Goal: Transaction & Acquisition: Book appointment/travel/reservation

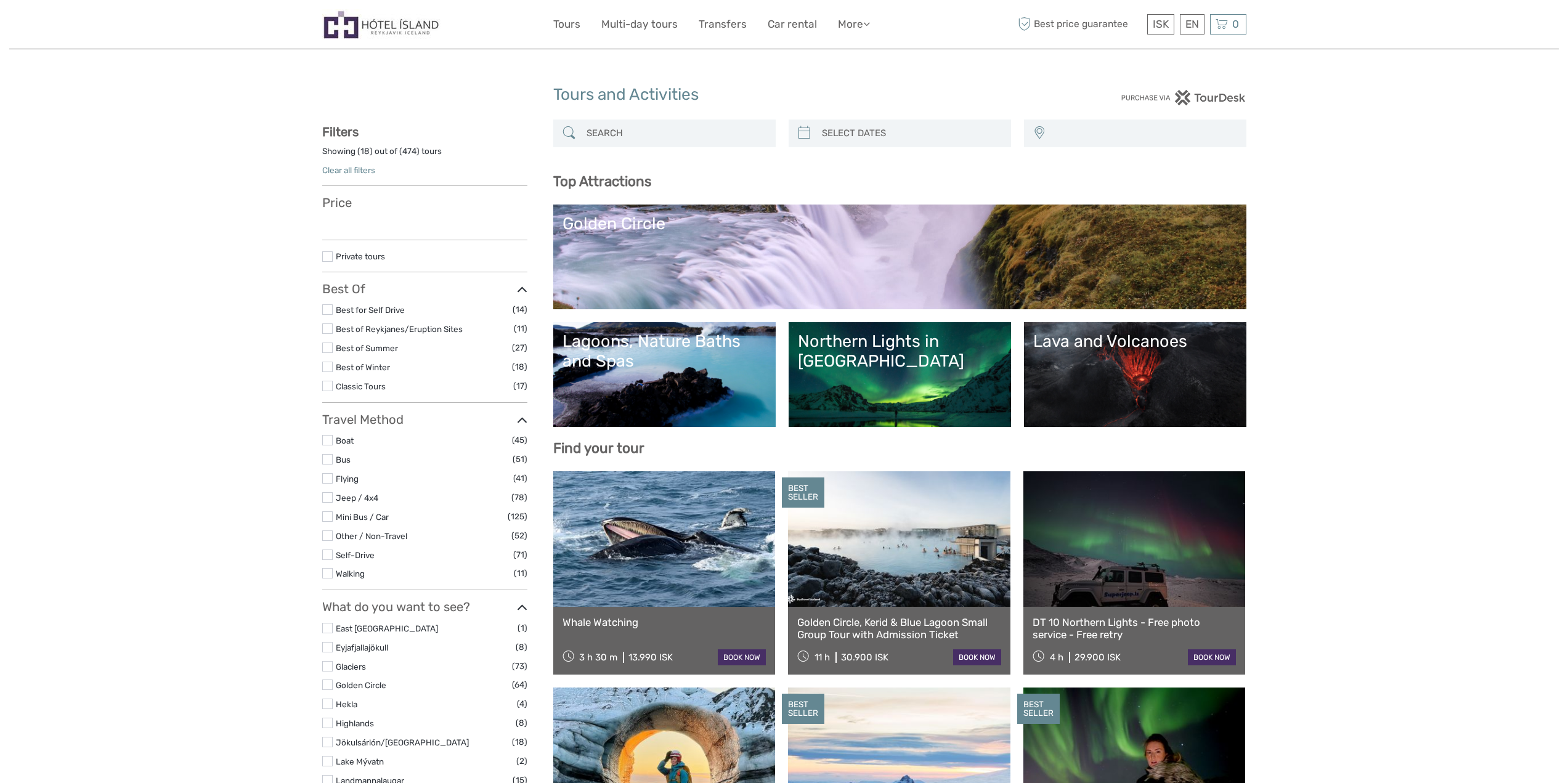
select select
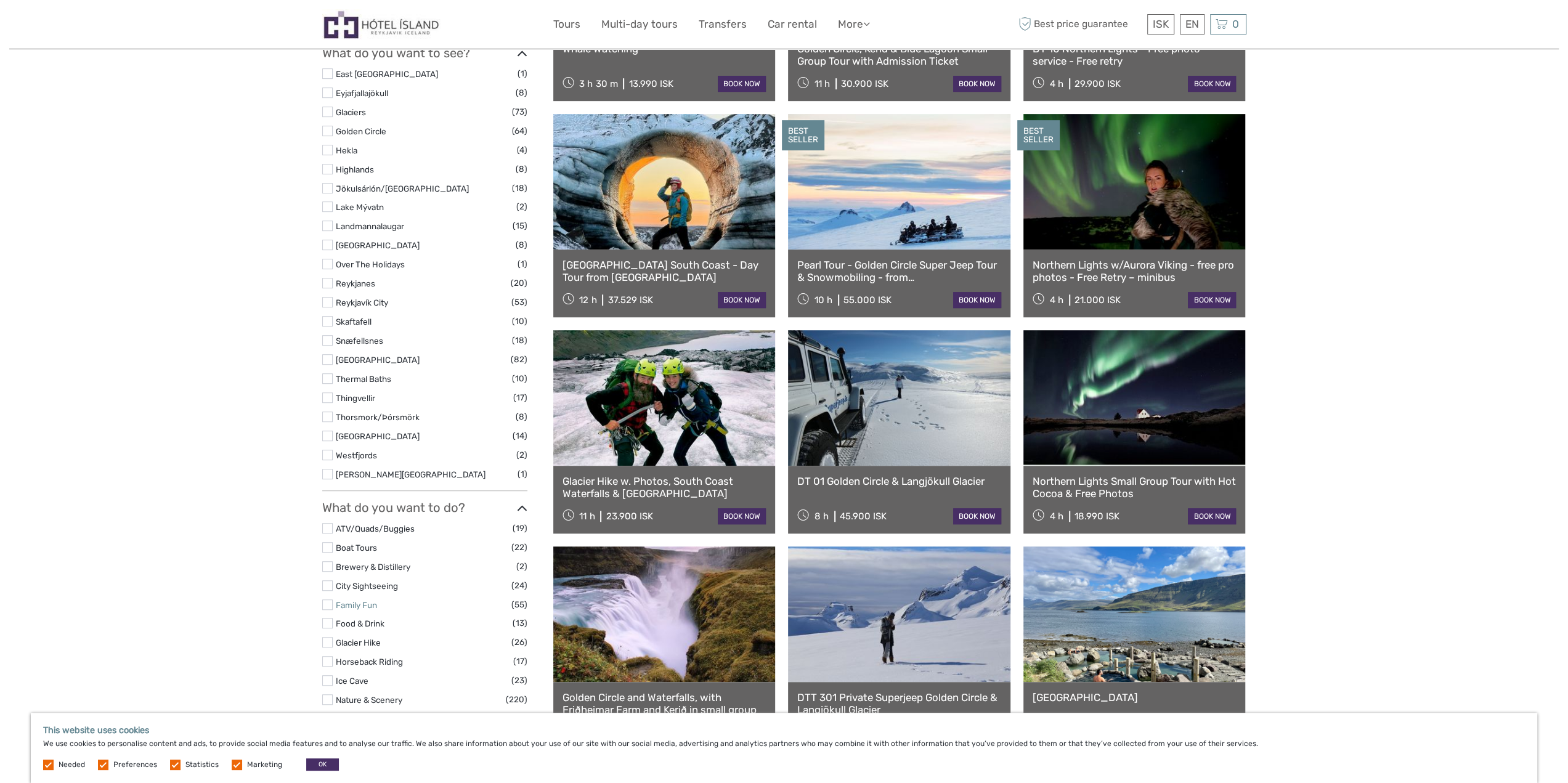
scroll to position [555, 0]
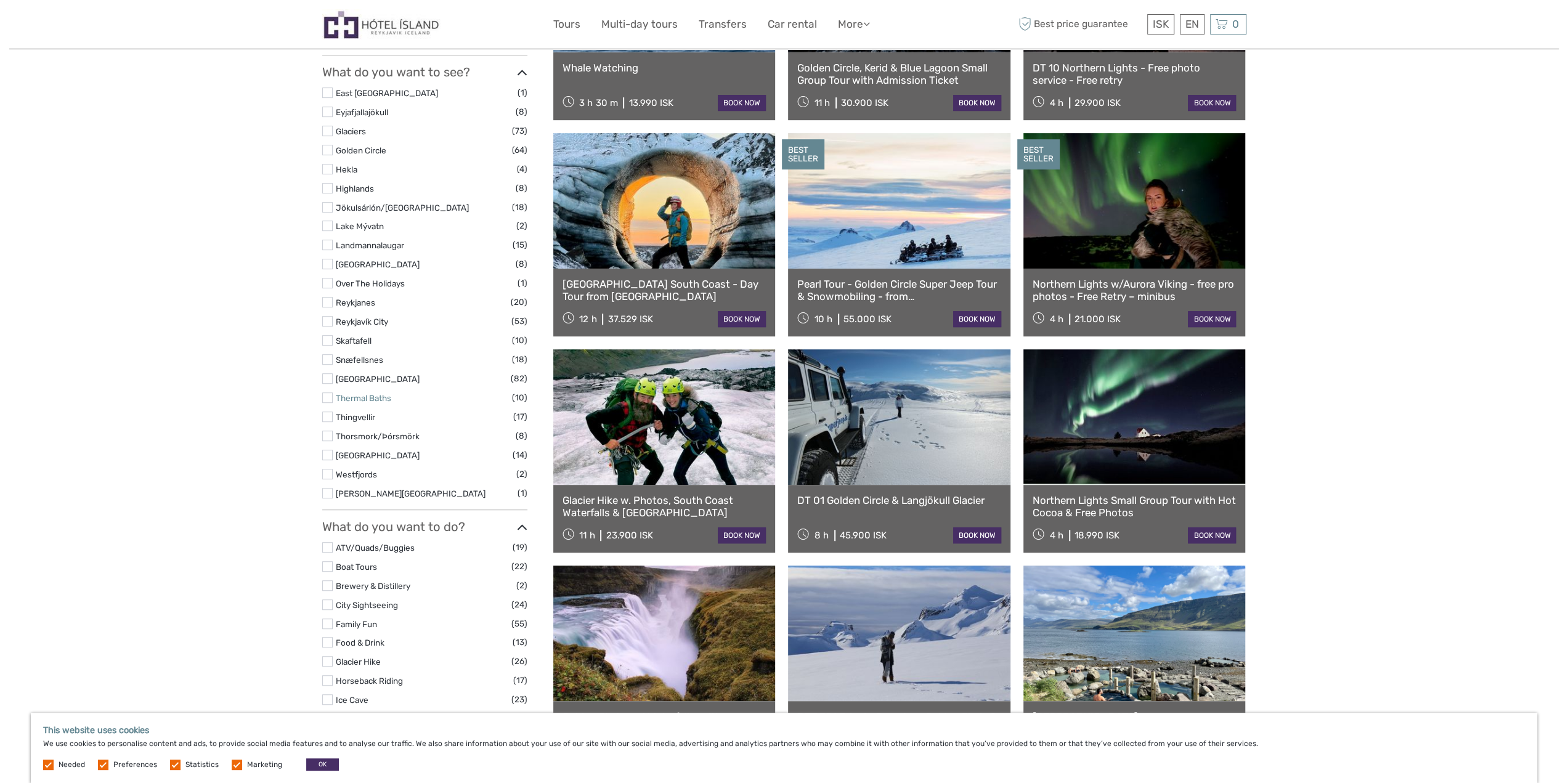
click at [368, 397] on link "Thermal Baths" at bounding box center [363, 398] width 55 height 10
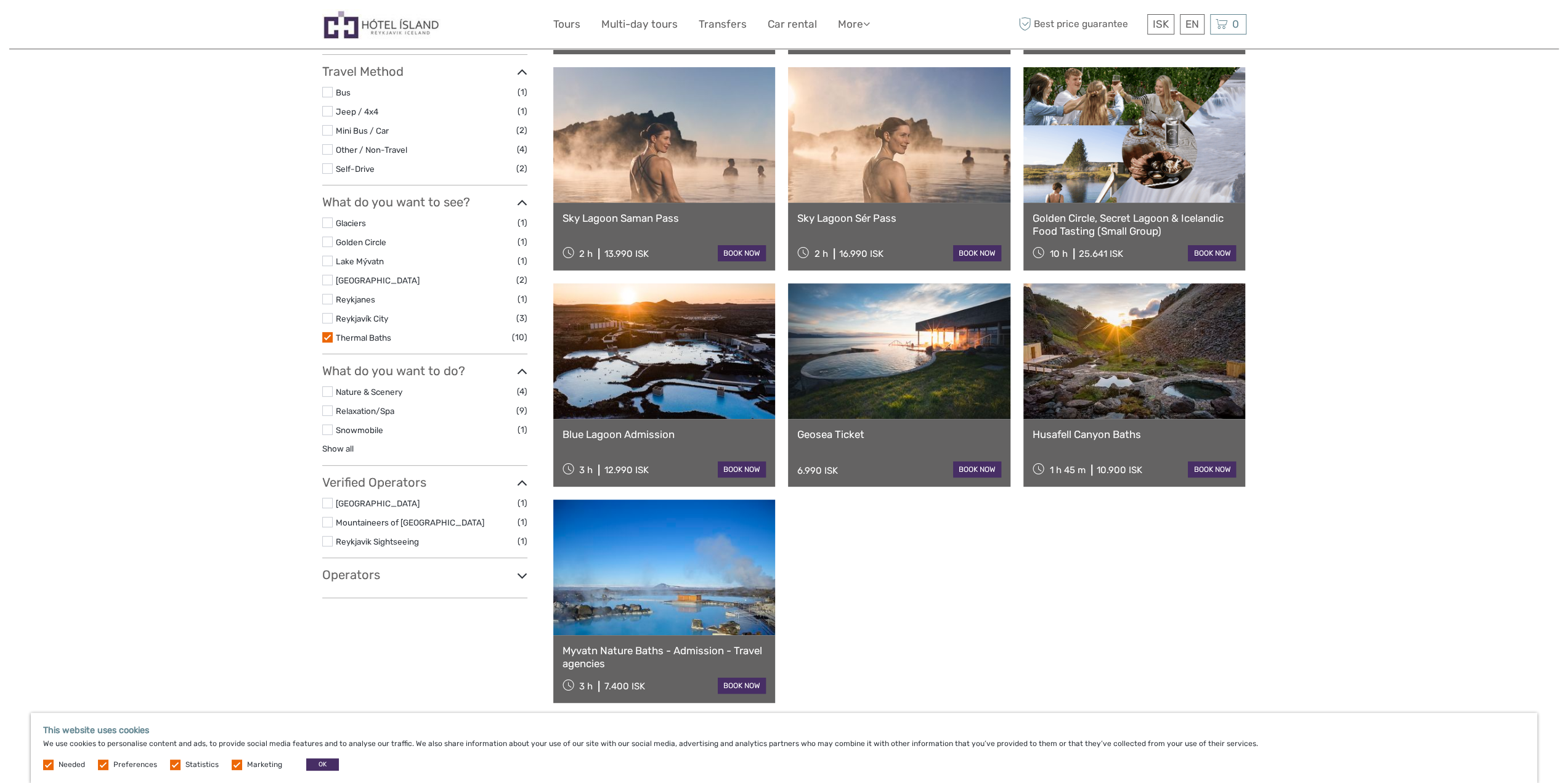
scroll to position [378, 0]
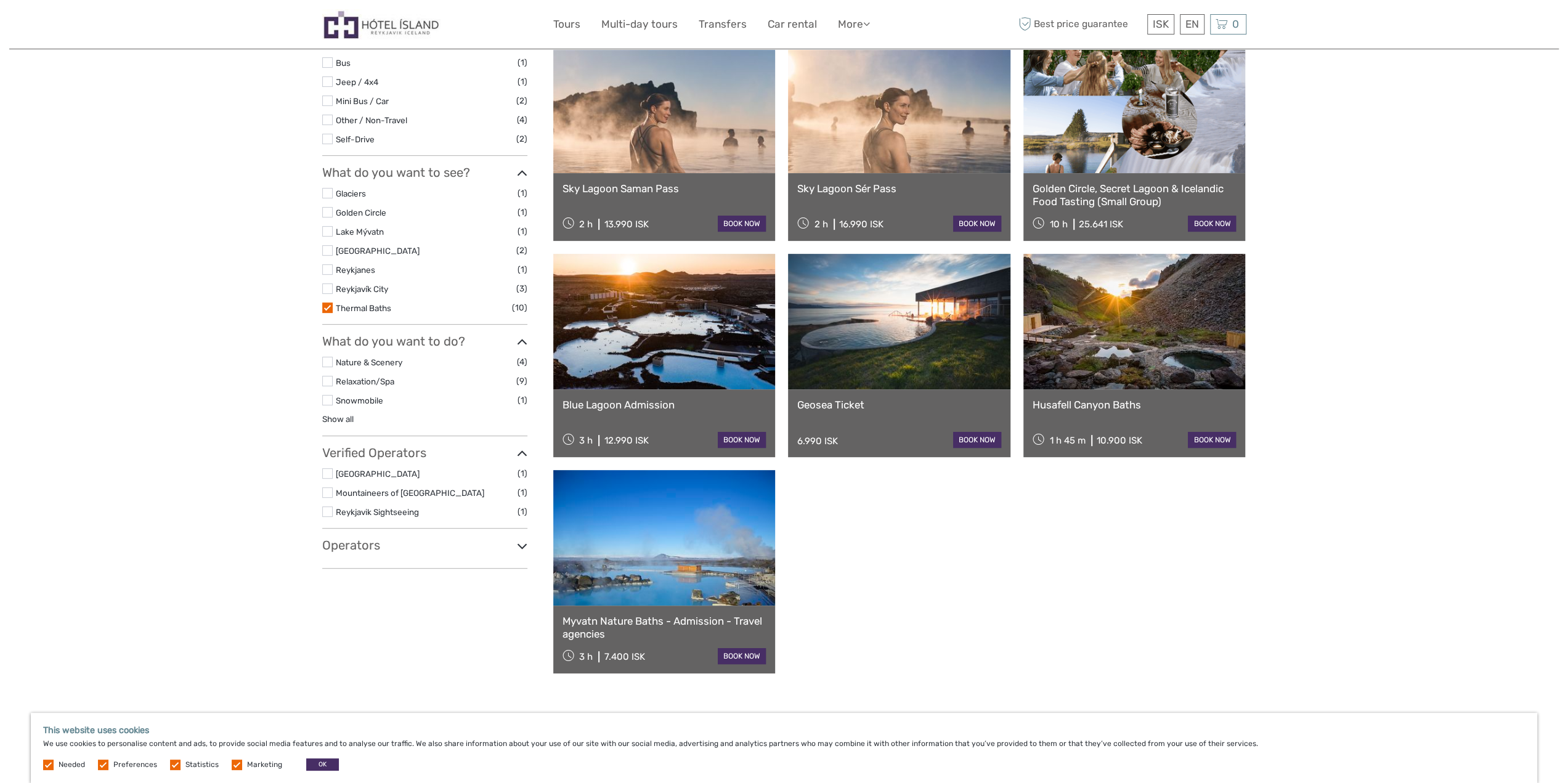
click at [685, 565] on link at bounding box center [664, 537] width 222 height 136
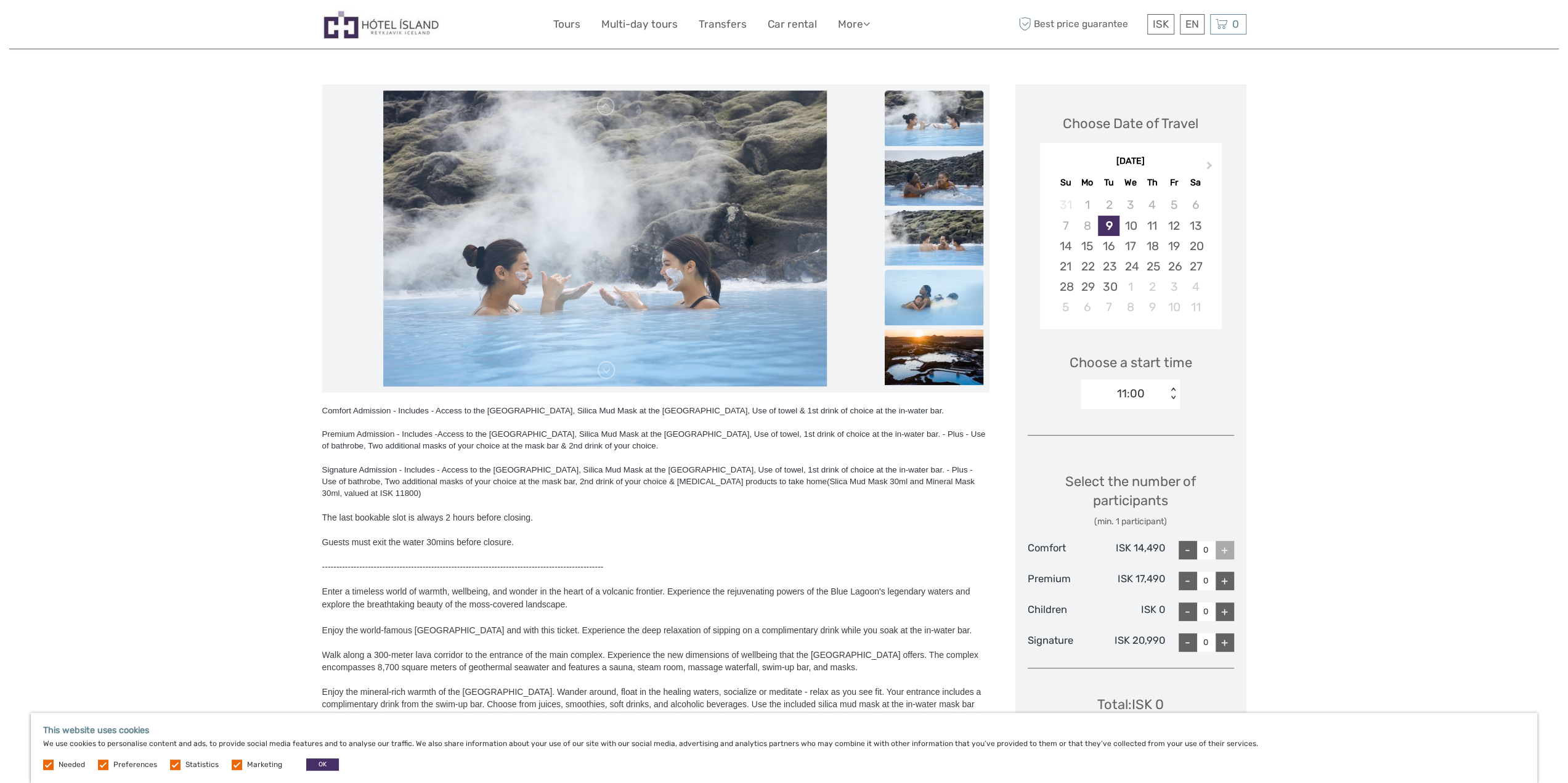
scroll to position [123, 0]
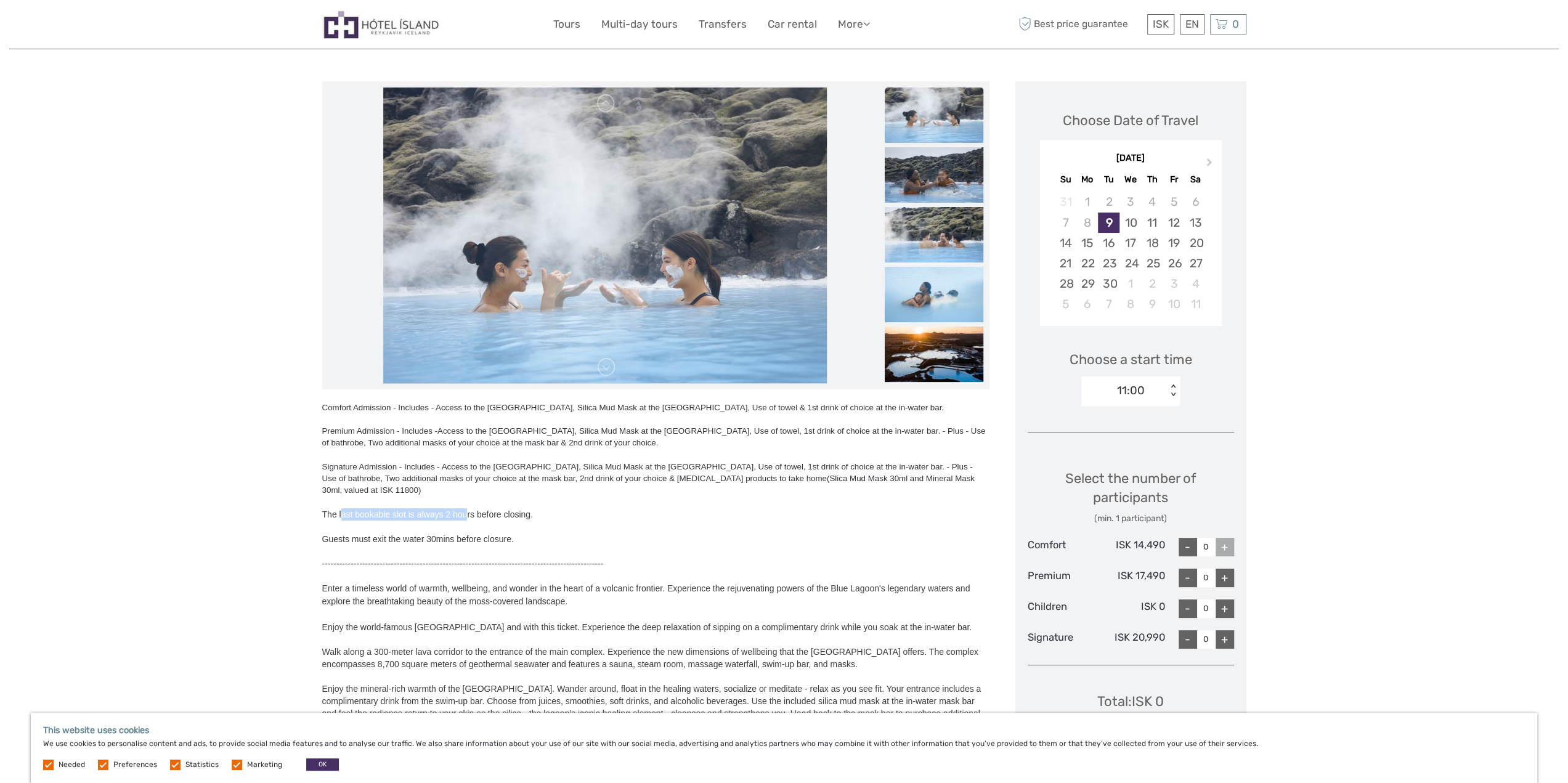
drag, startPoint x: 349, startPoint y: 505, endPoint x: 467, endPoint y: 505, distance: 118.0
click at [467, 509] on span "The last bookable slot is always 2 hours before closing." at bounding box center [427, 514] width 211 height 10
drag, startPoint x: 477, startPoint y: 505, endPoint x: 550, endPoint y: 507, distance: 73.0
click at [550, 508] on div "The last bookable slot is always 2 hours before closing." at bounding box center [655, 514] width 667 height 12
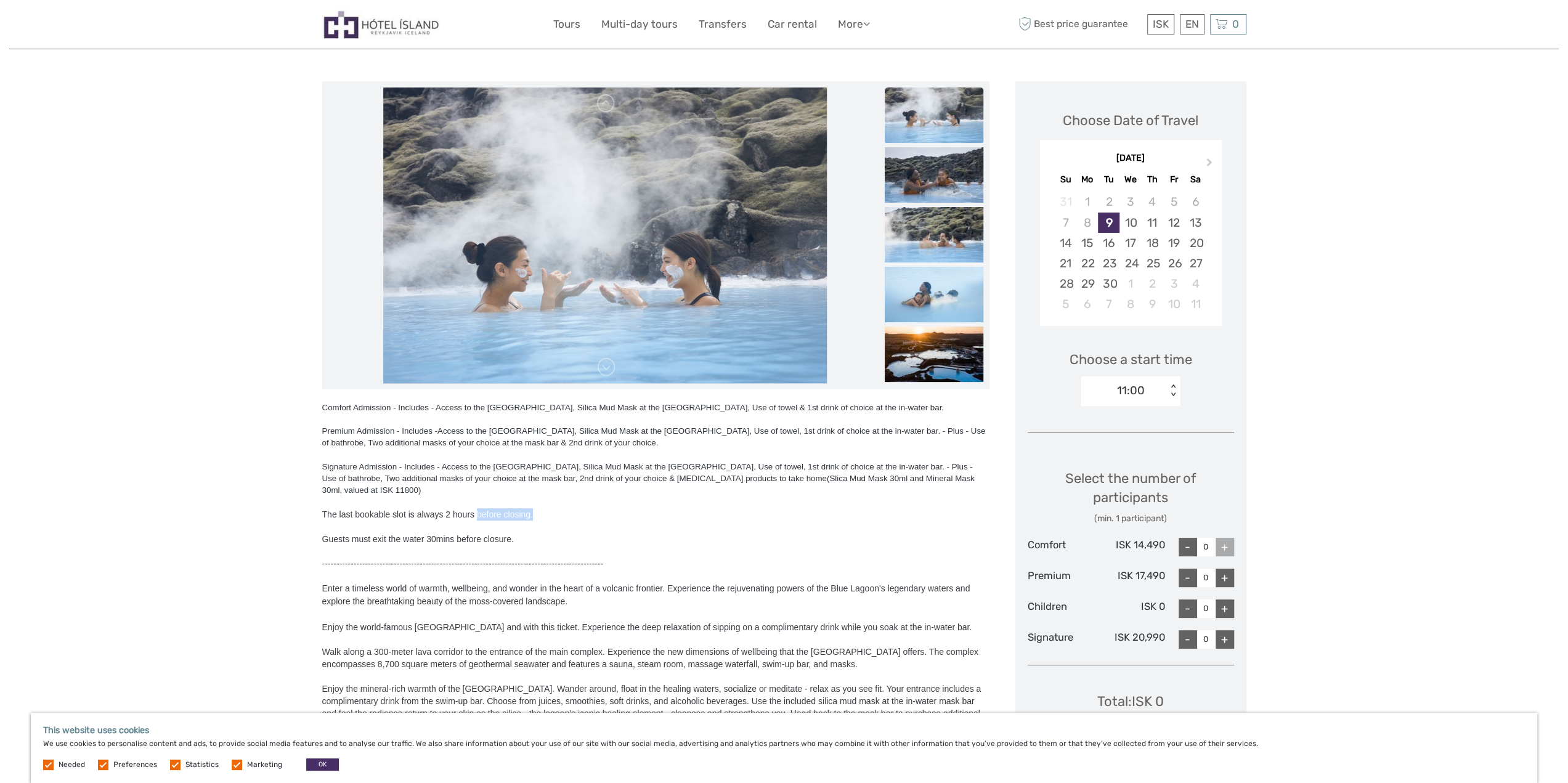
click at [550, 508] on div "The last bookable slot is always 2 hours before closing." at bounding box center [655, 514] width 667 height 12
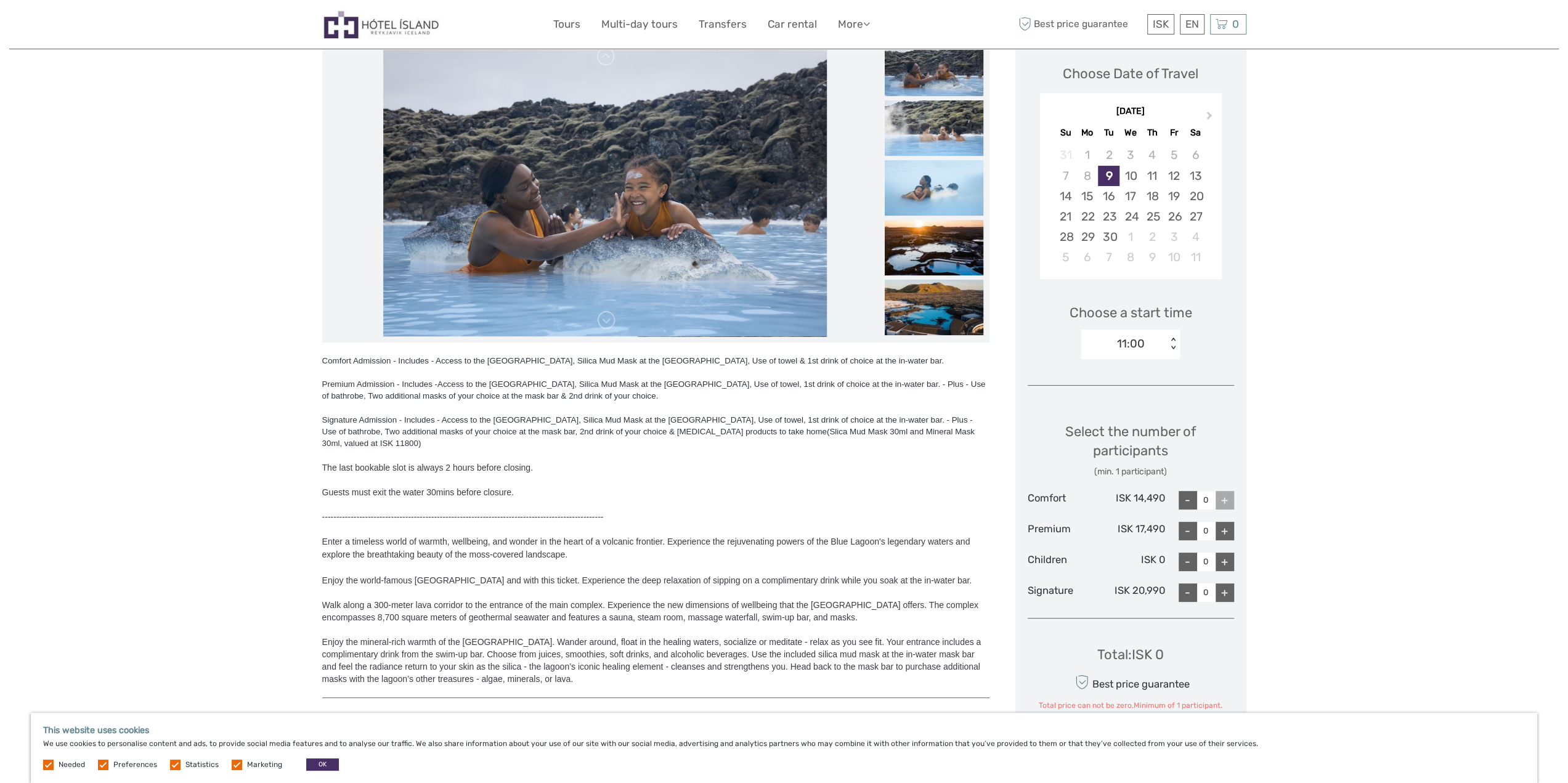
scroll to position [0, 0]
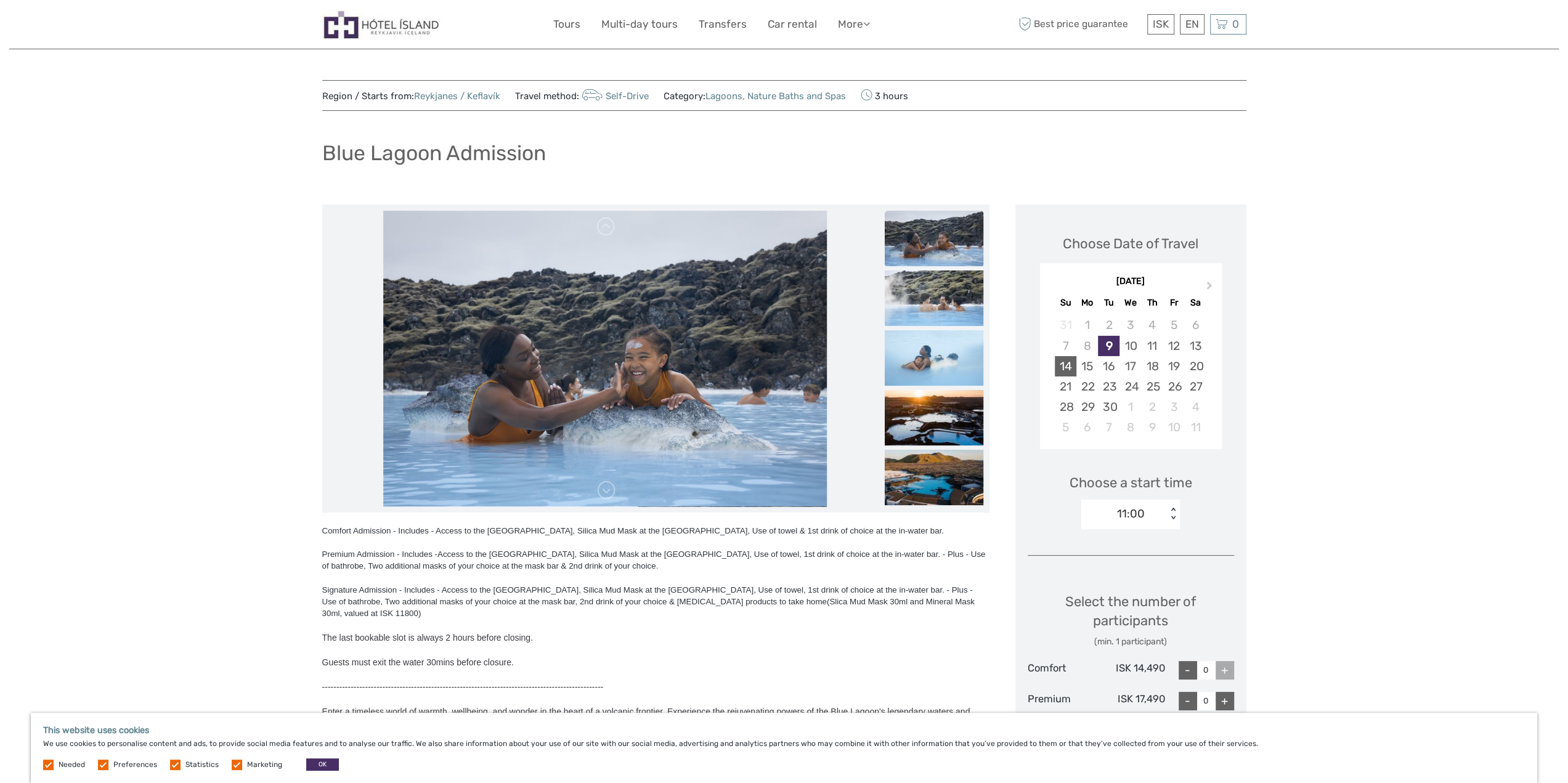
click at [1068, 367] on div "14" at bounding box center [1066, 366] width 22 height 20
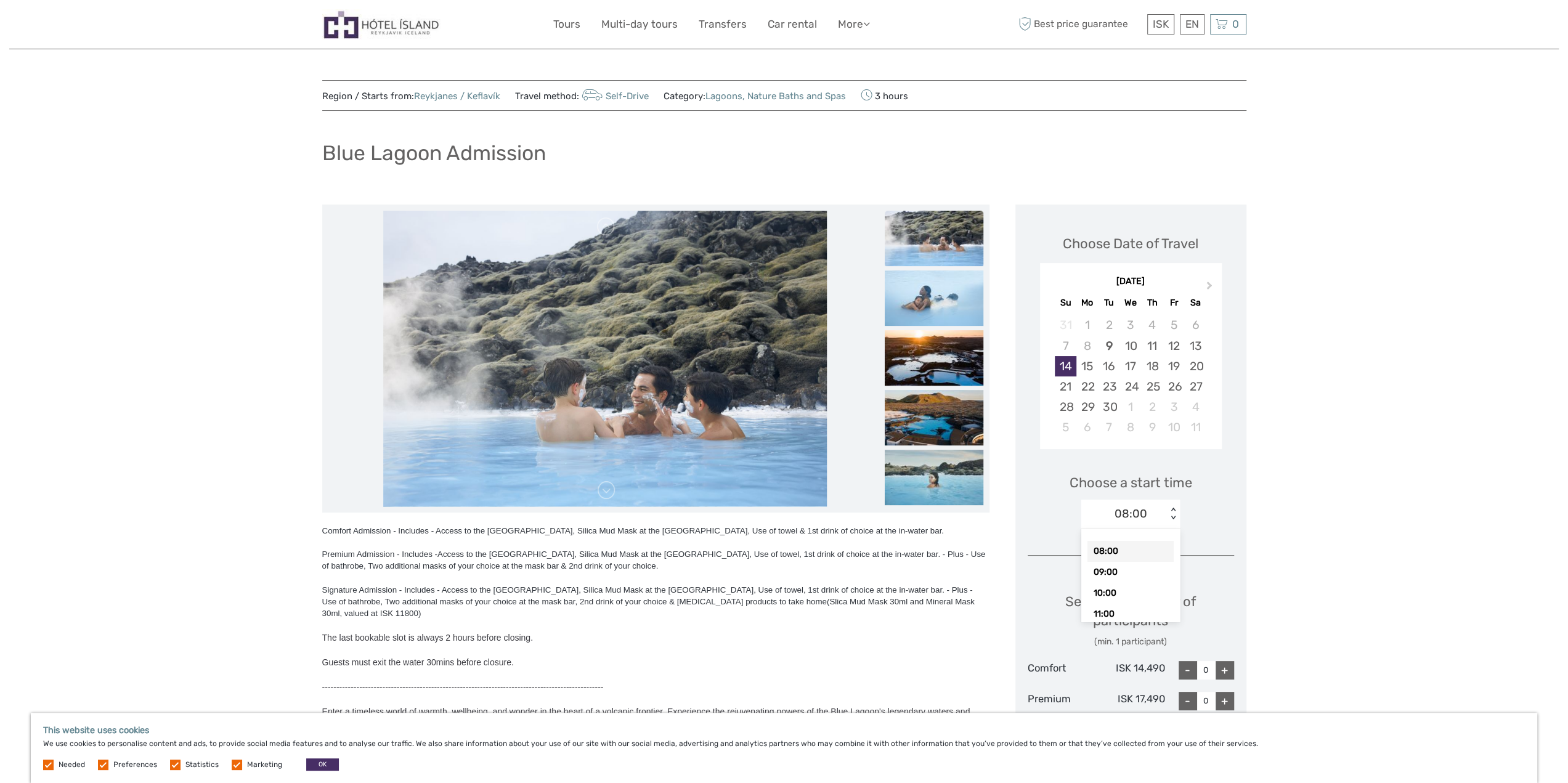
click at [1162, 519] on div "08:00" at bounding box center [1124, 514] width 86 height 18
click at [1138, 590] on div "19:00" at bounding box center [1130, 590] width 86 height 21
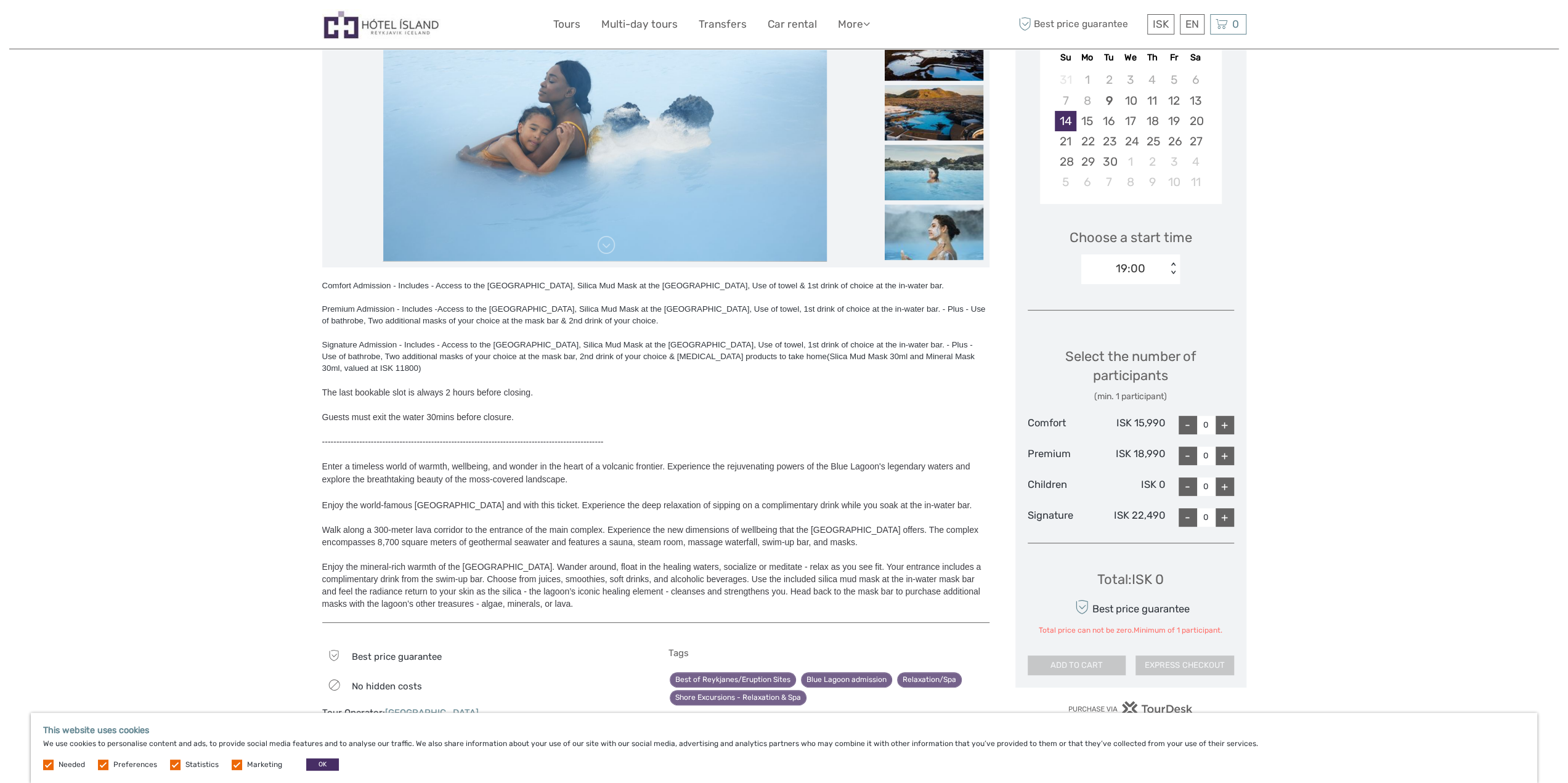
scroll to position [246, 0]
click at [1222, 424] on div "+" at bounding box center [1224, 424] width 18 height 18
type input "1"
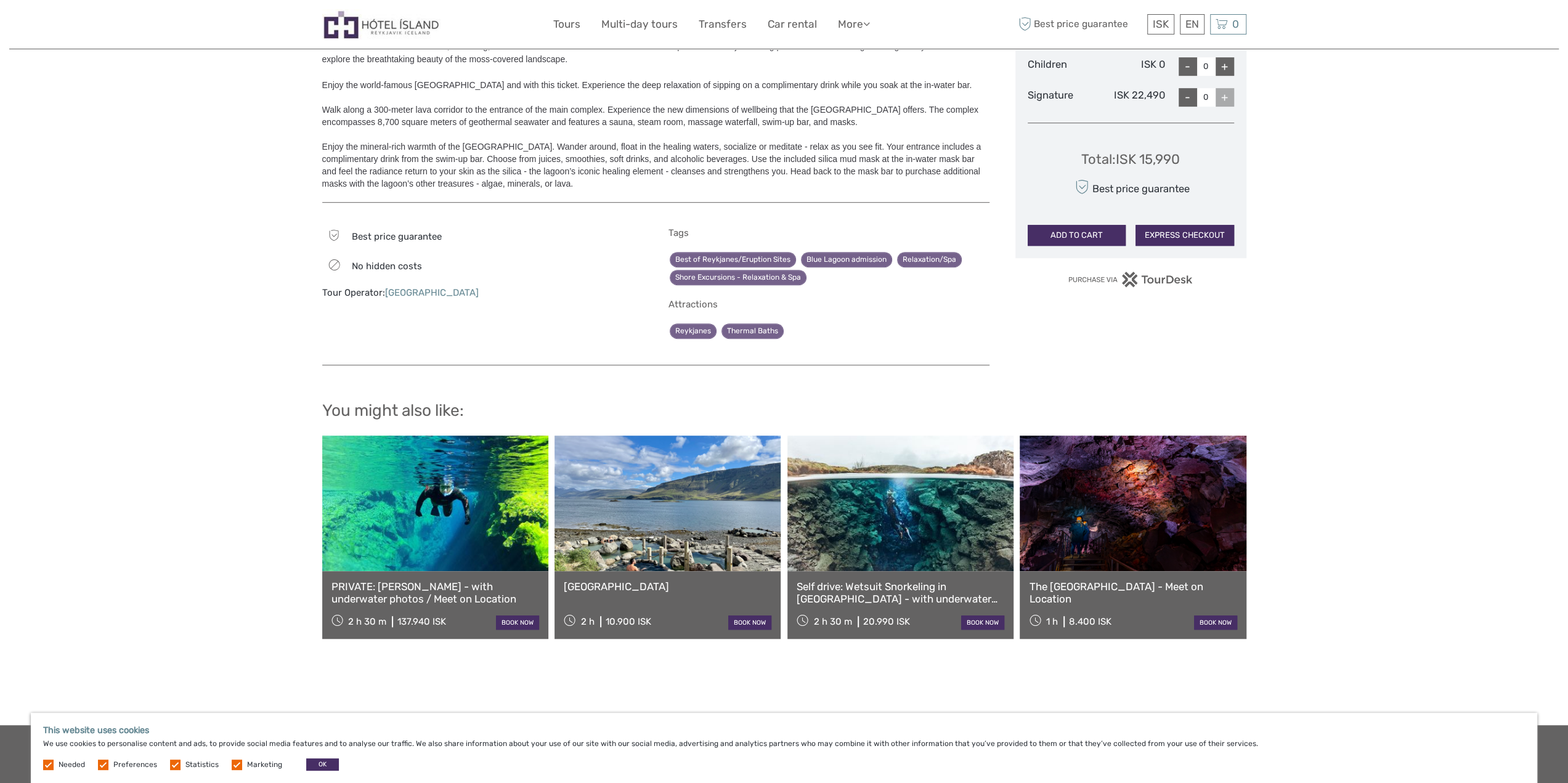
scroll to position [664, 0]
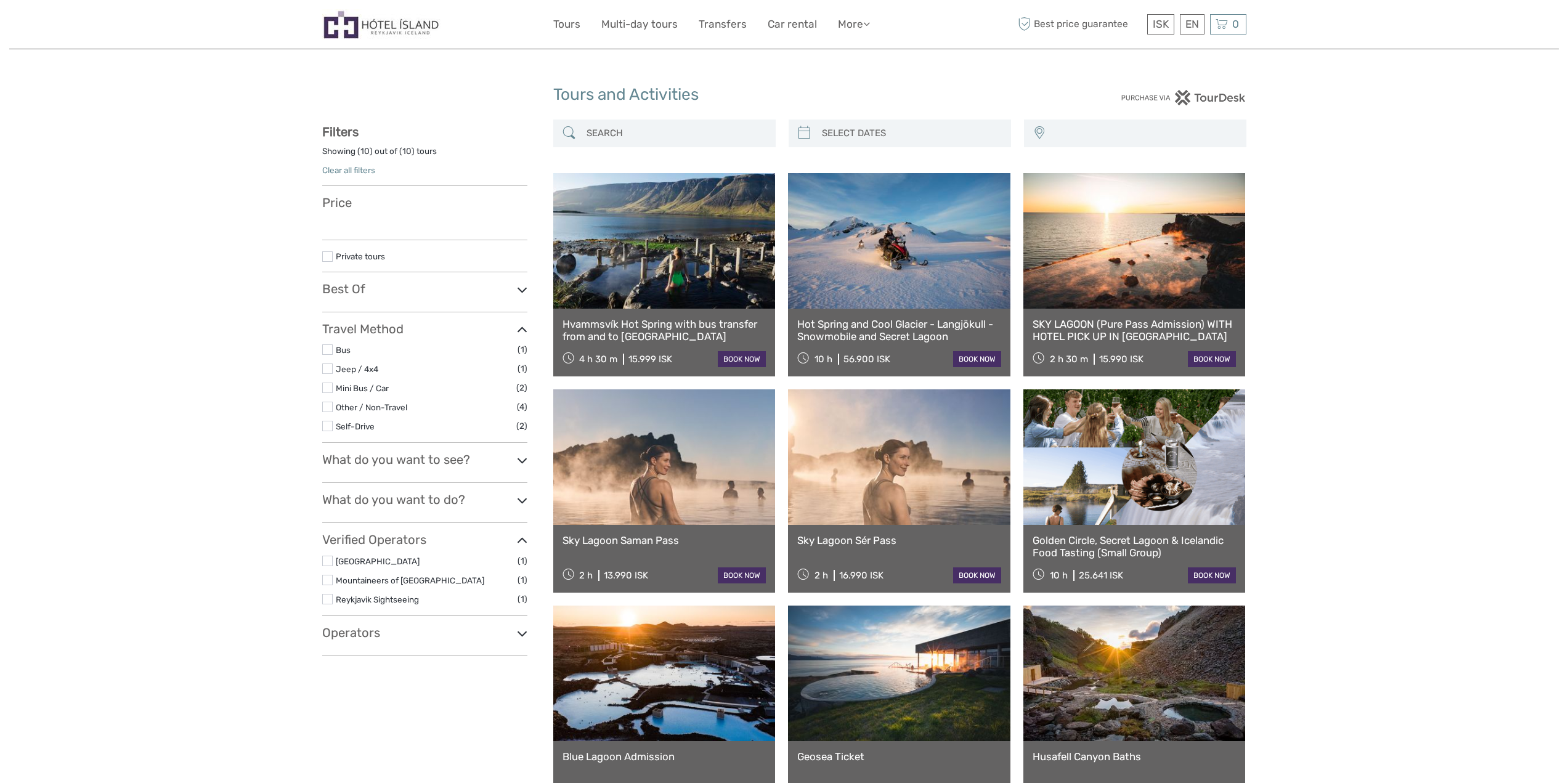
select select
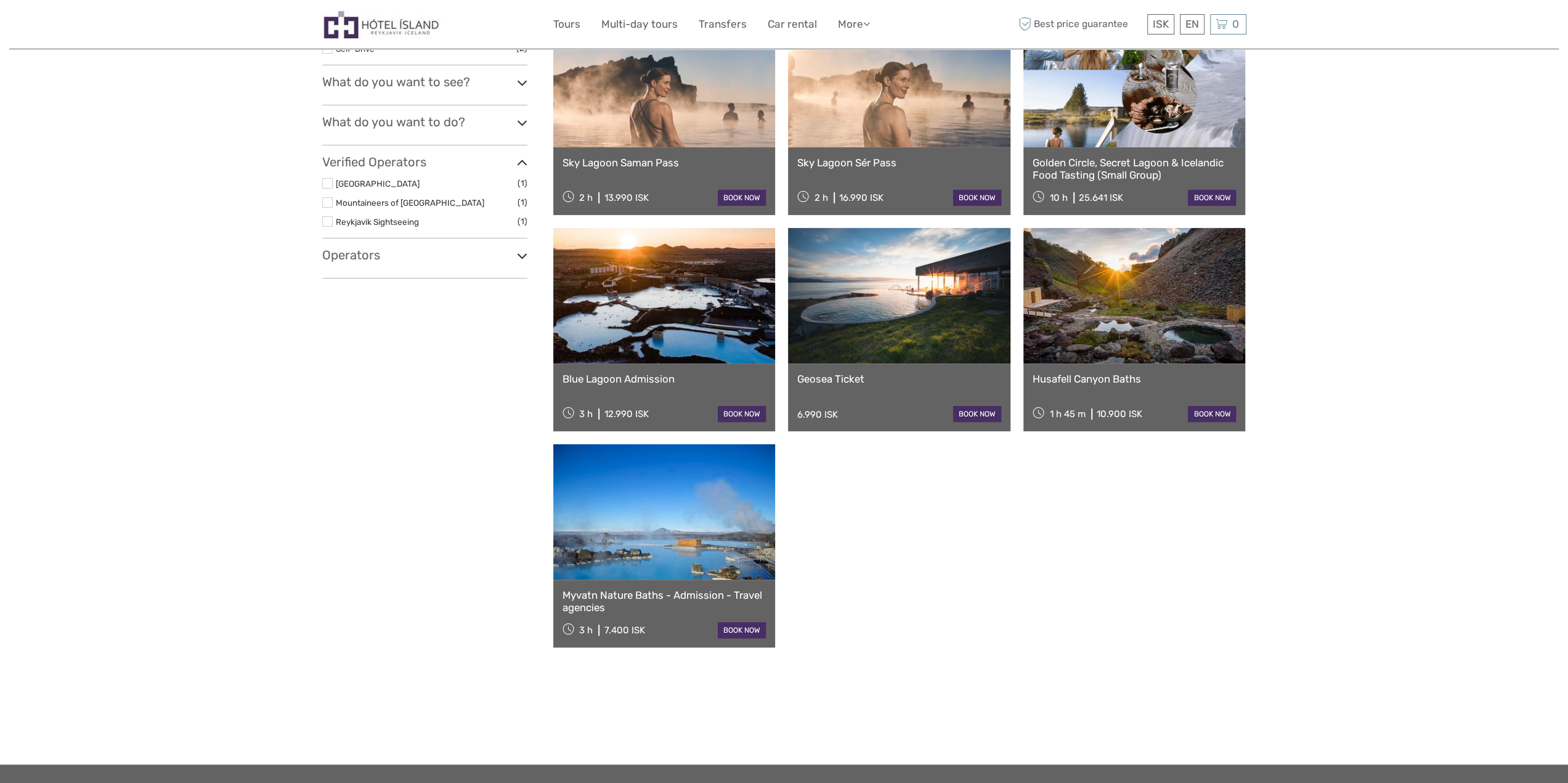
select select
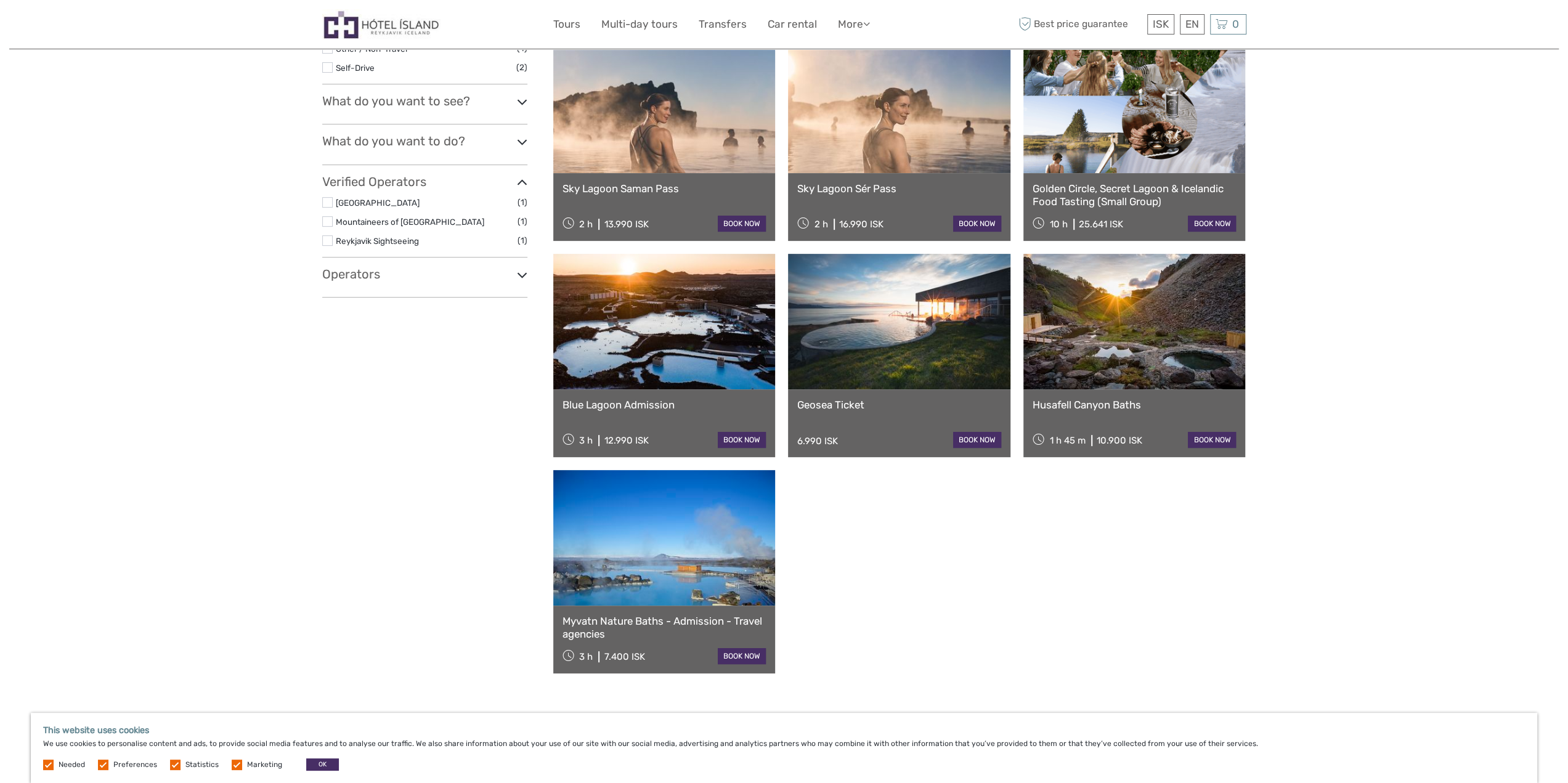
scroll to position [0, 0]
click at [686, 403] on link "Blue Lagoon Admission" at bounding box center [664, 404] width 204 height 12
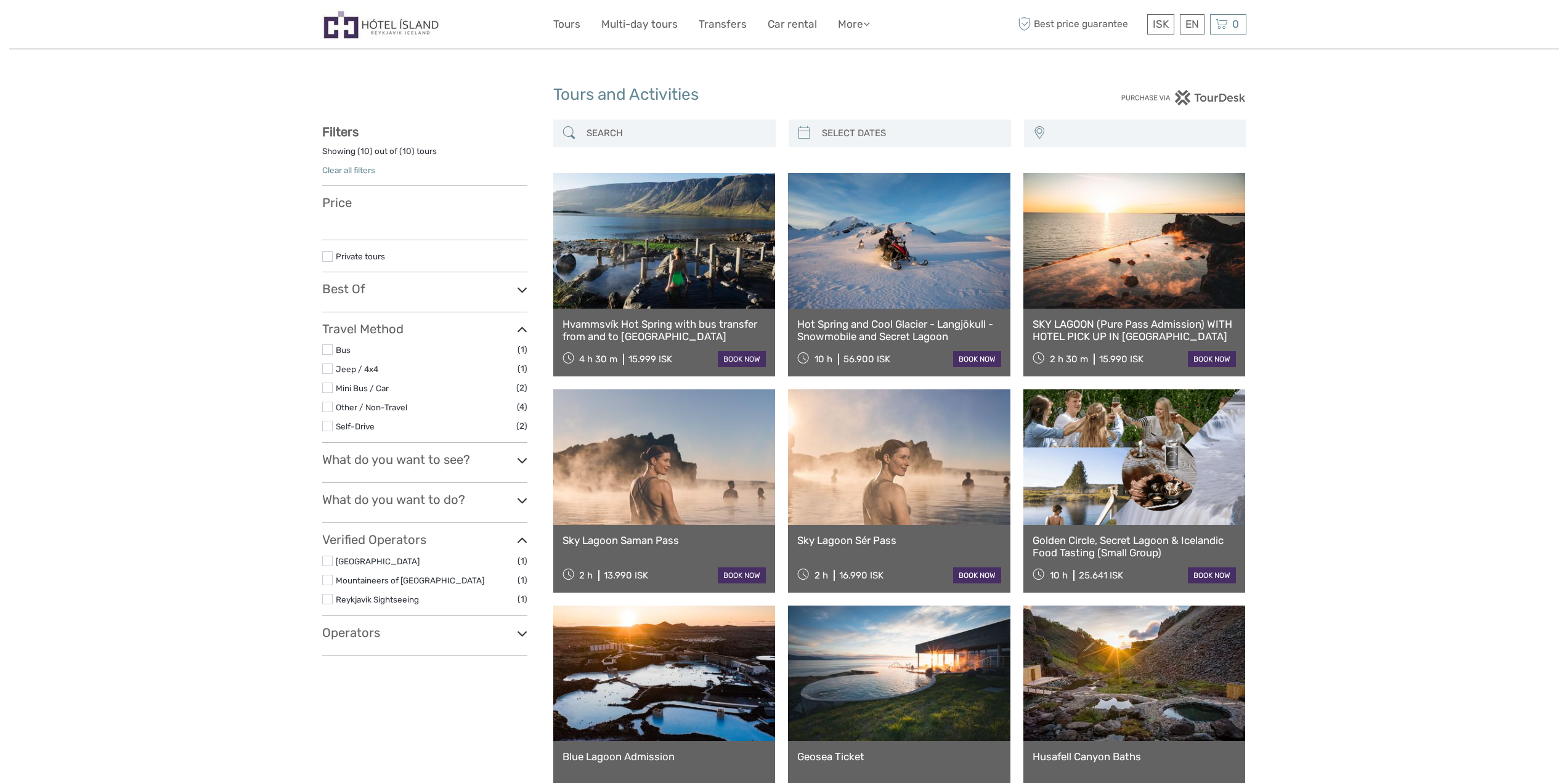
select select
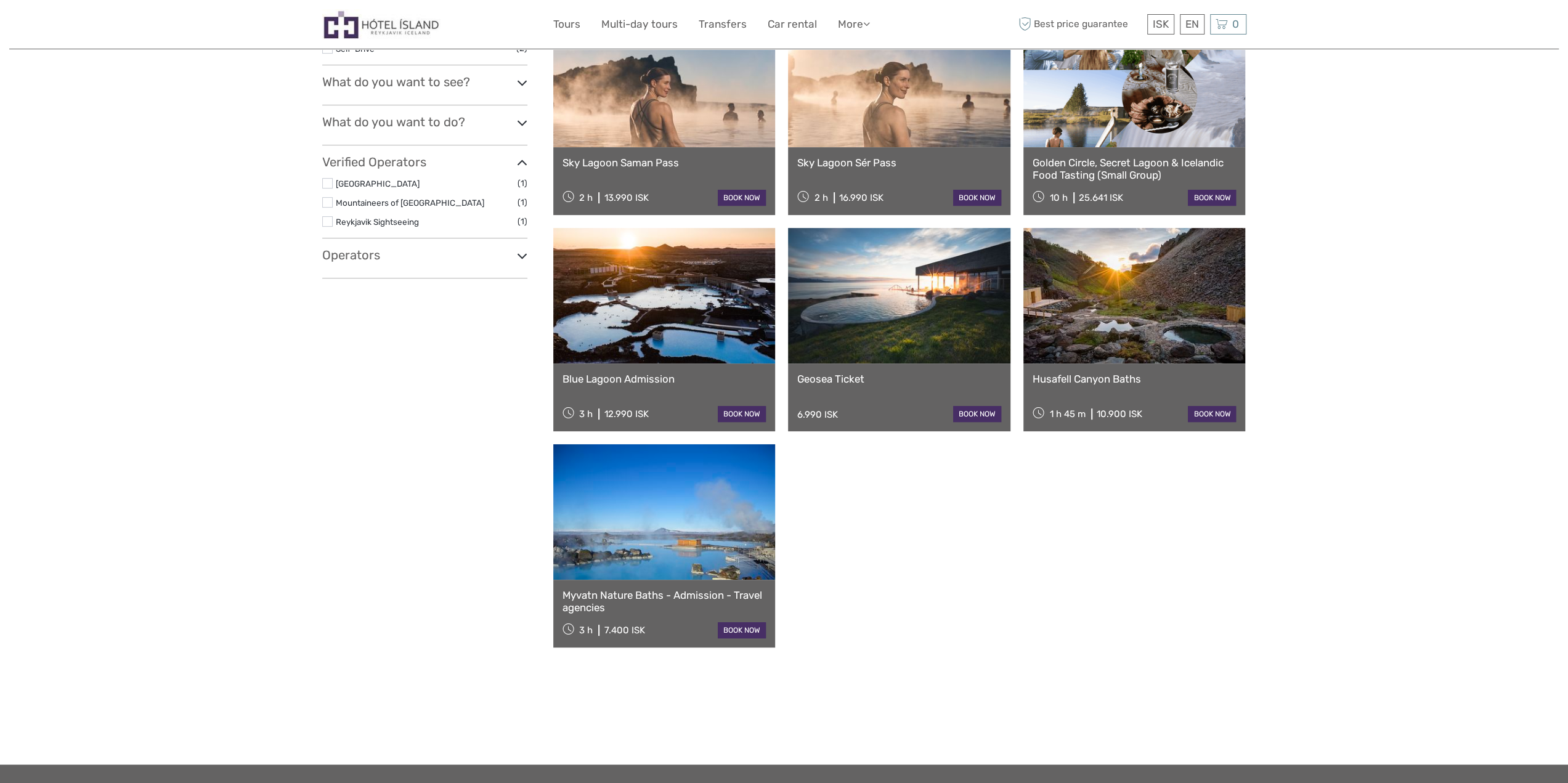
select select
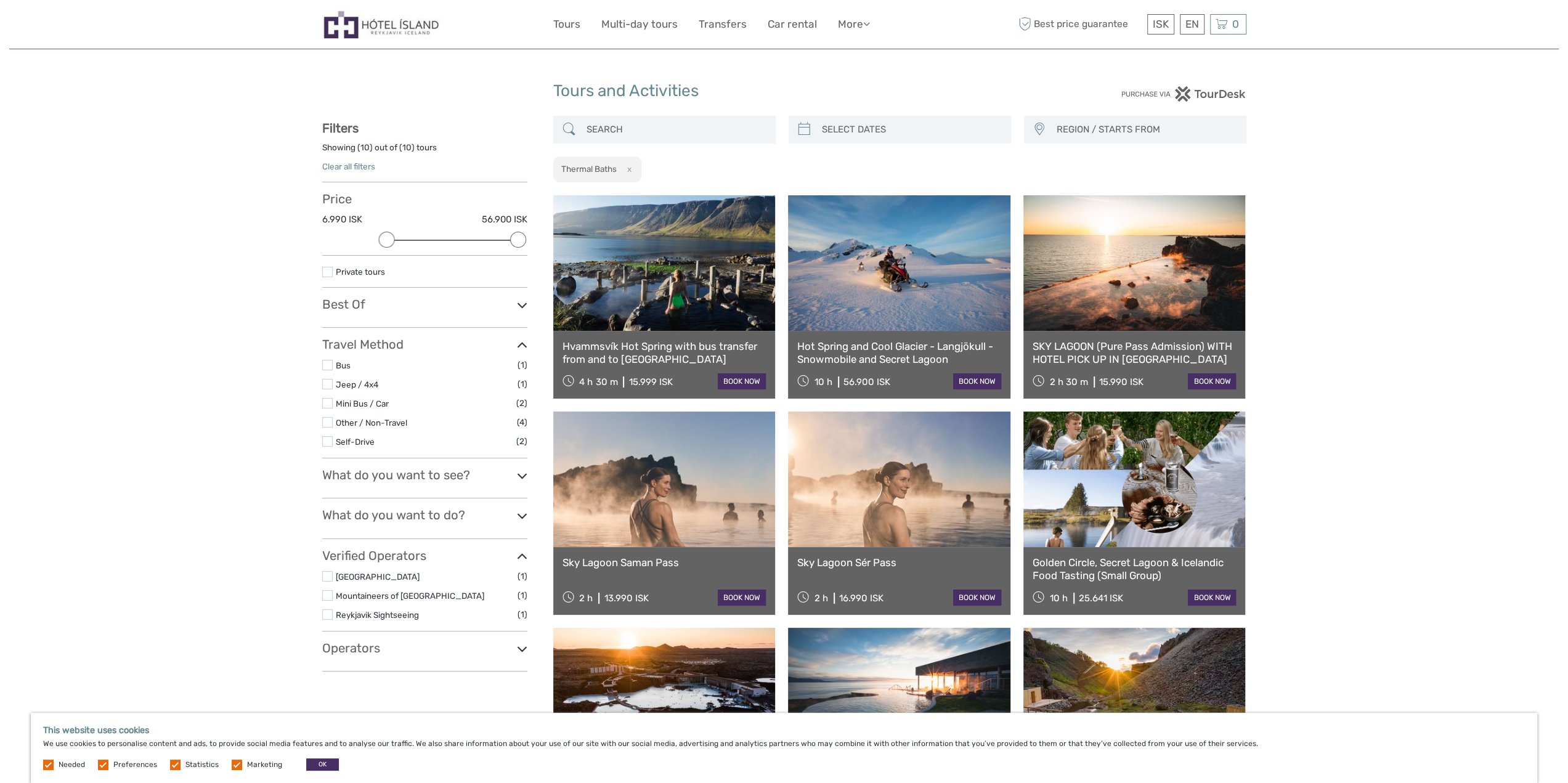
scroll to position [0, 0]
